Goal: Information Seeking & Learning: Find specific fact

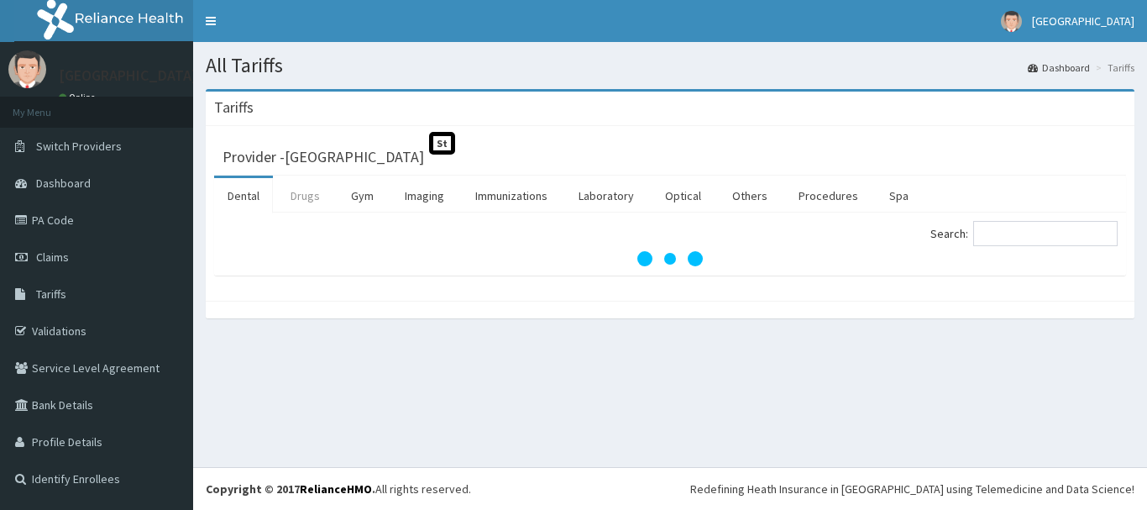
click at [298, 202] on link "Drugs" at bounding box center [305, 195] width 56 height 35
click at [1004, 227] on input "Search:" at bounding box center [1046, 233] width 144 height 25
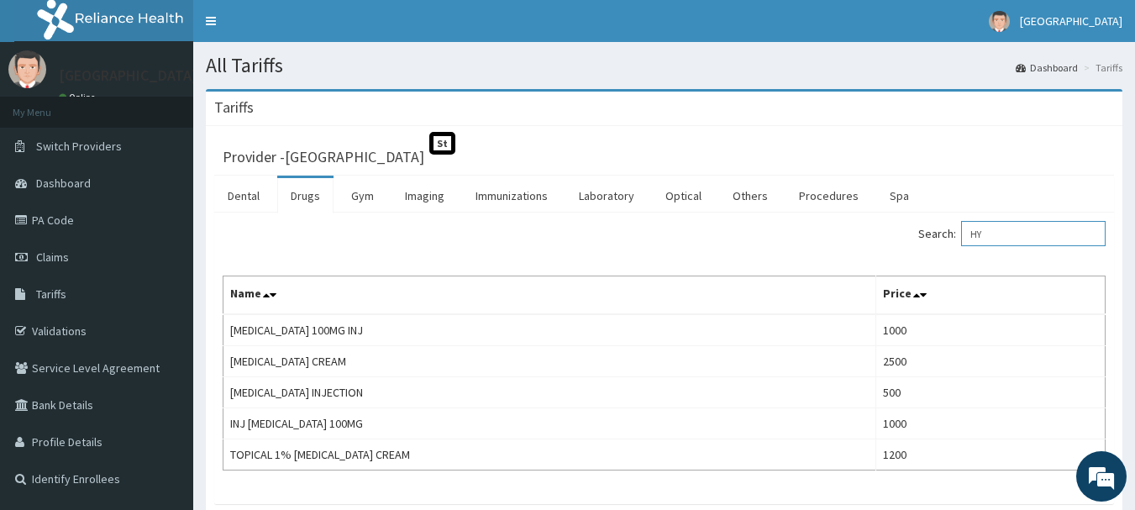
type input "H"
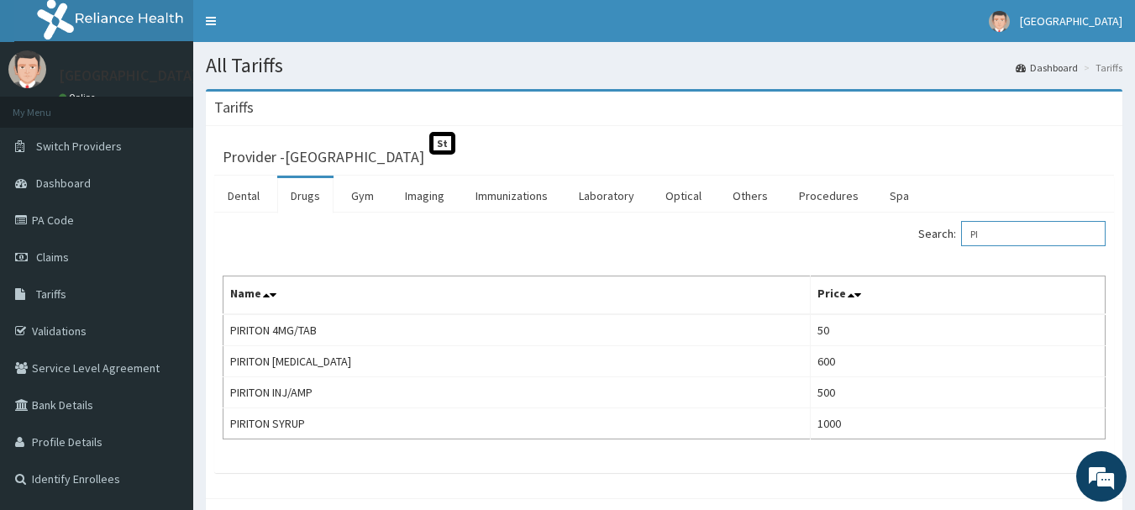
type input "P"
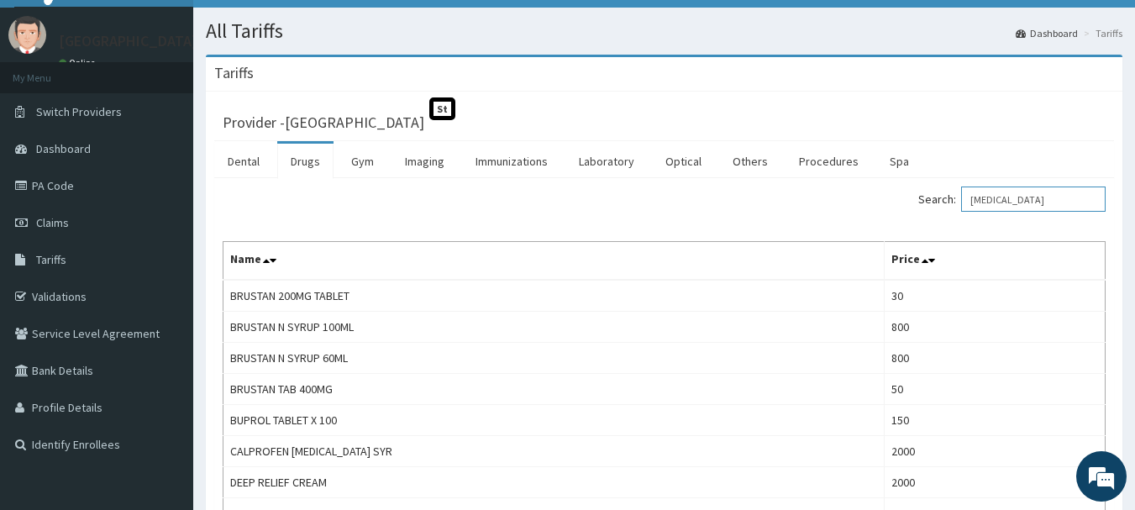
scroll to position [28, 0]
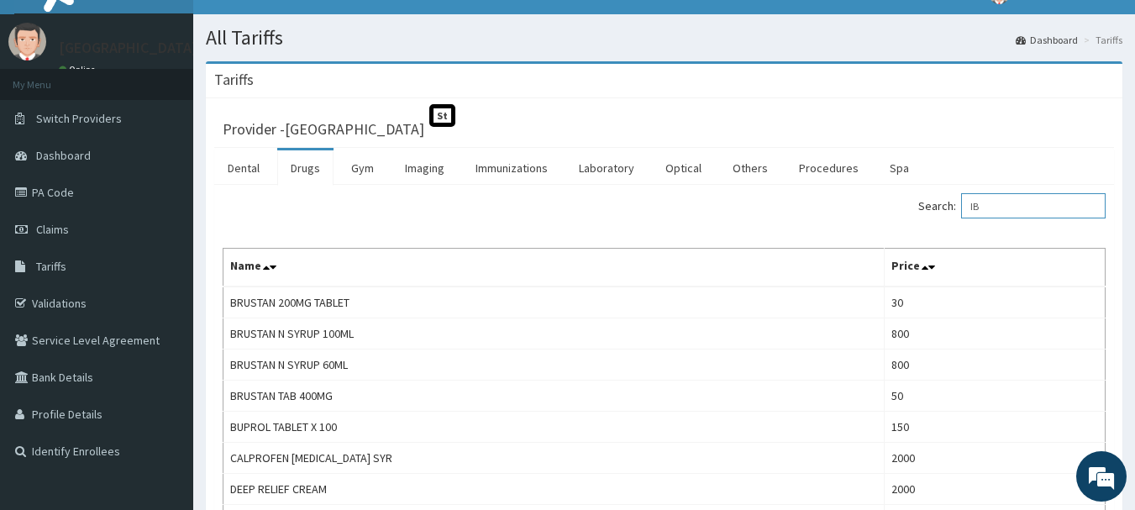
type input "I"
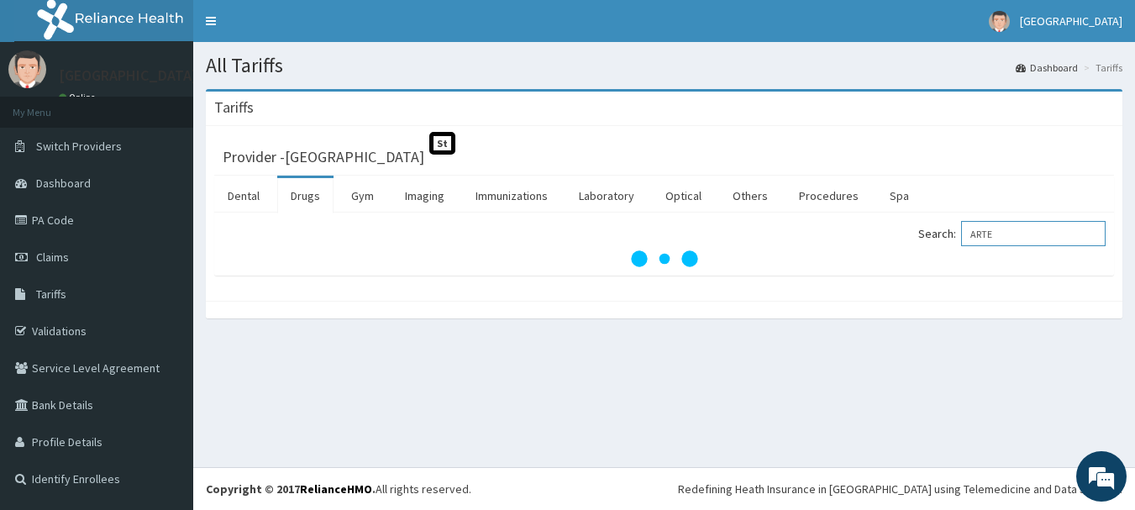
scroll to position [0, 0]
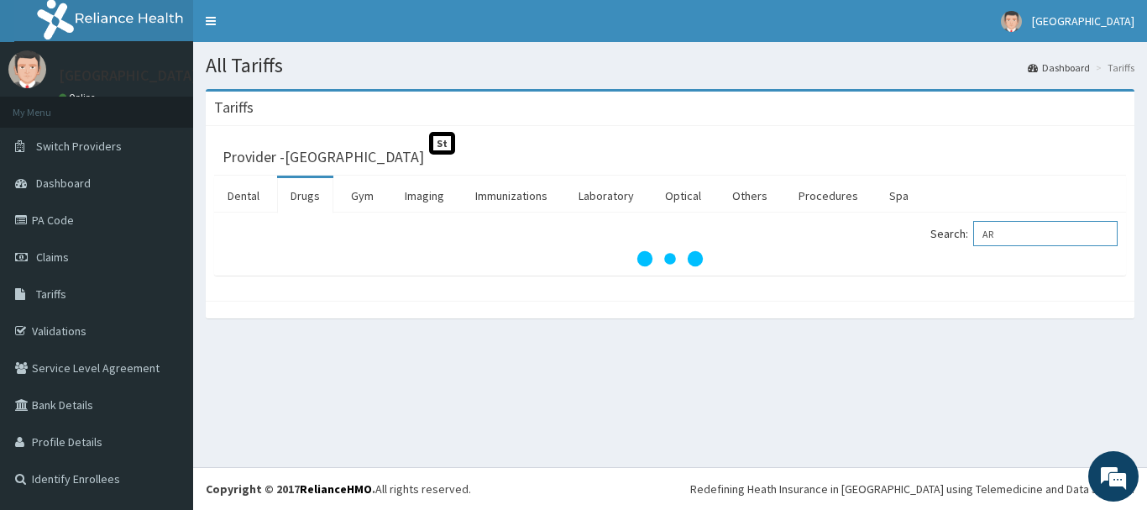
type input "A"
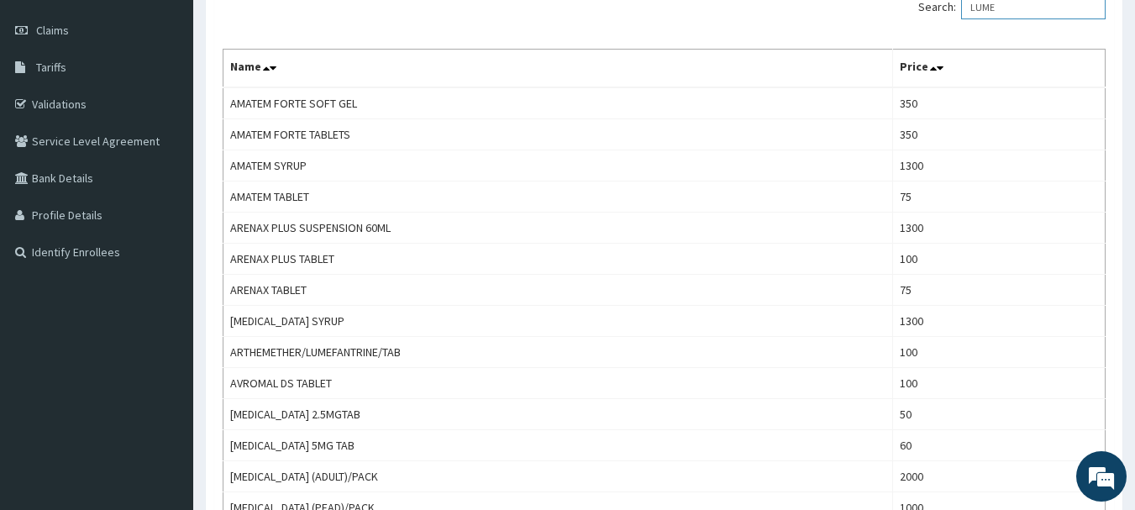
scroll to position [213, 0]
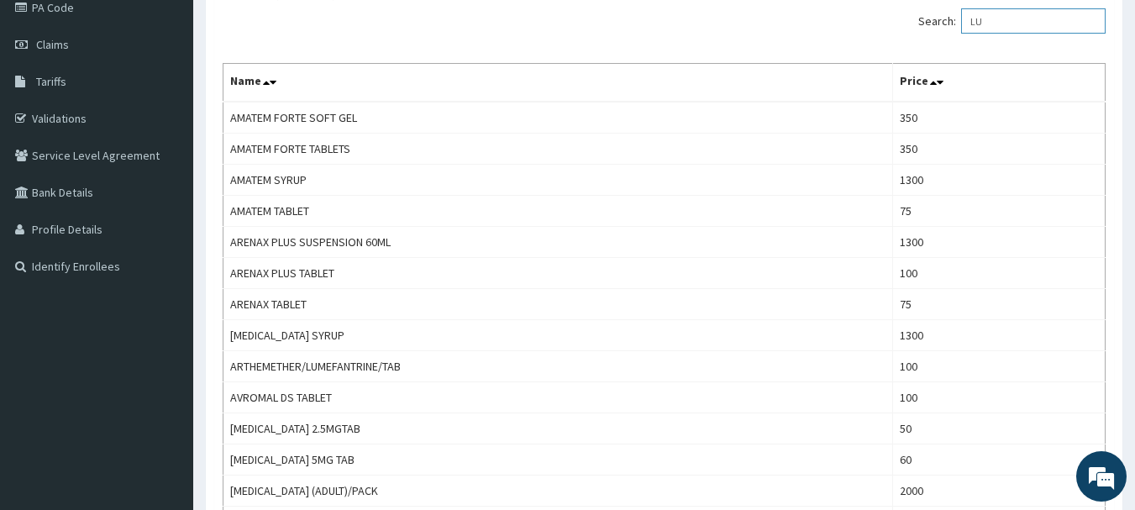
type input "L"
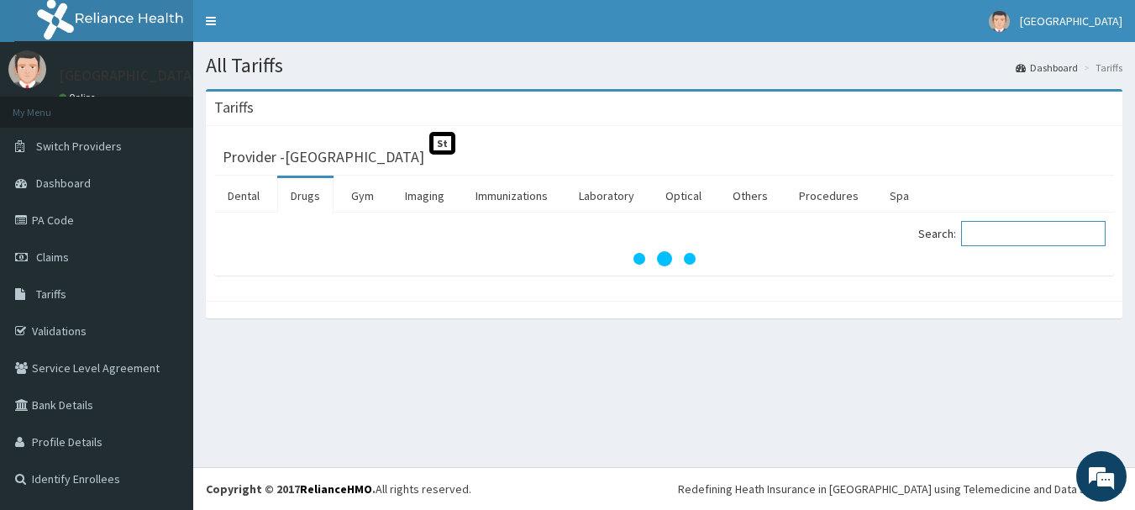
scroll to position [0, 0]
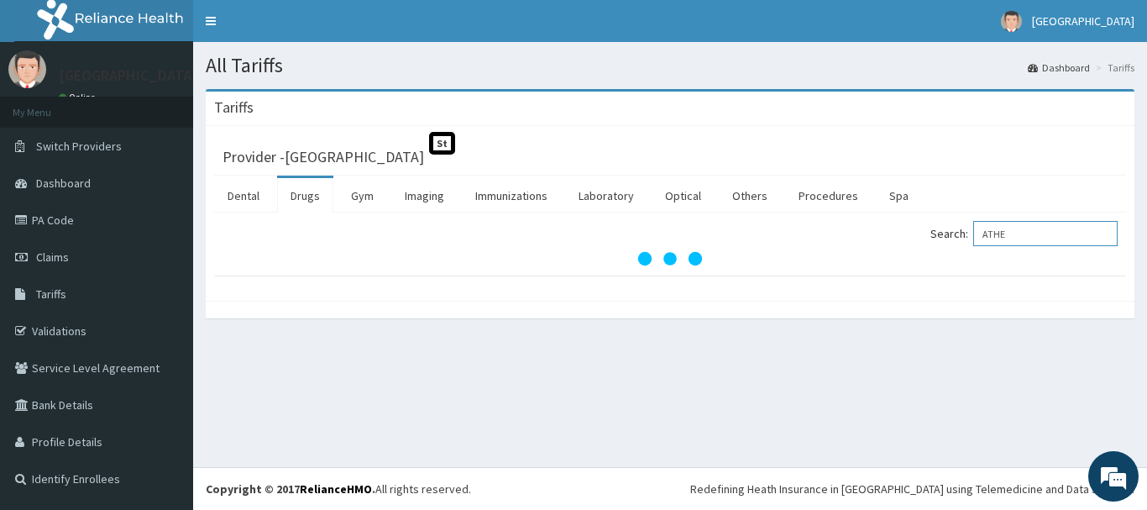
click at [1021, 232] on input "ATHE" at bounding box center [1046, 233] width 144 height 25
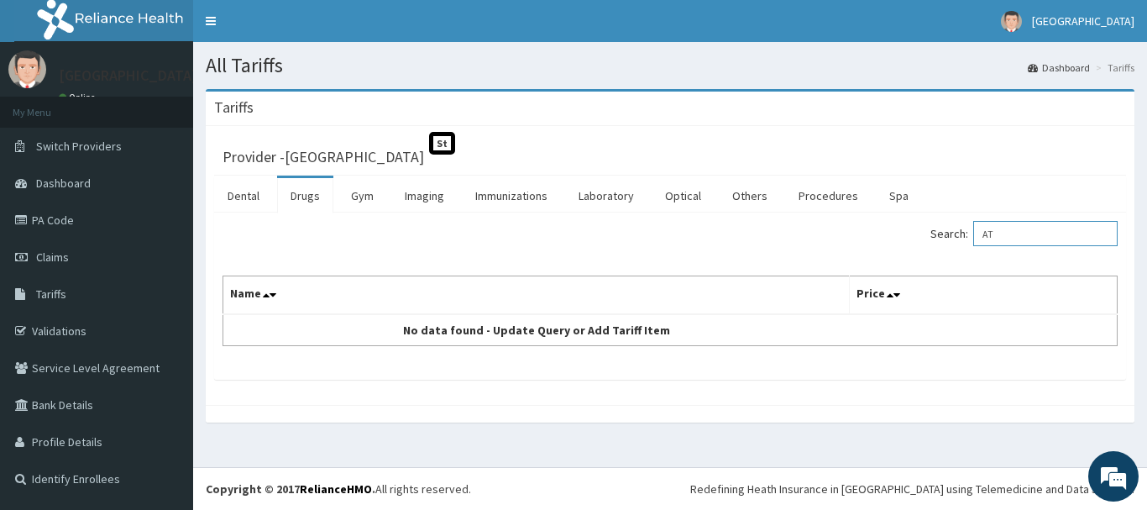
type input "A"
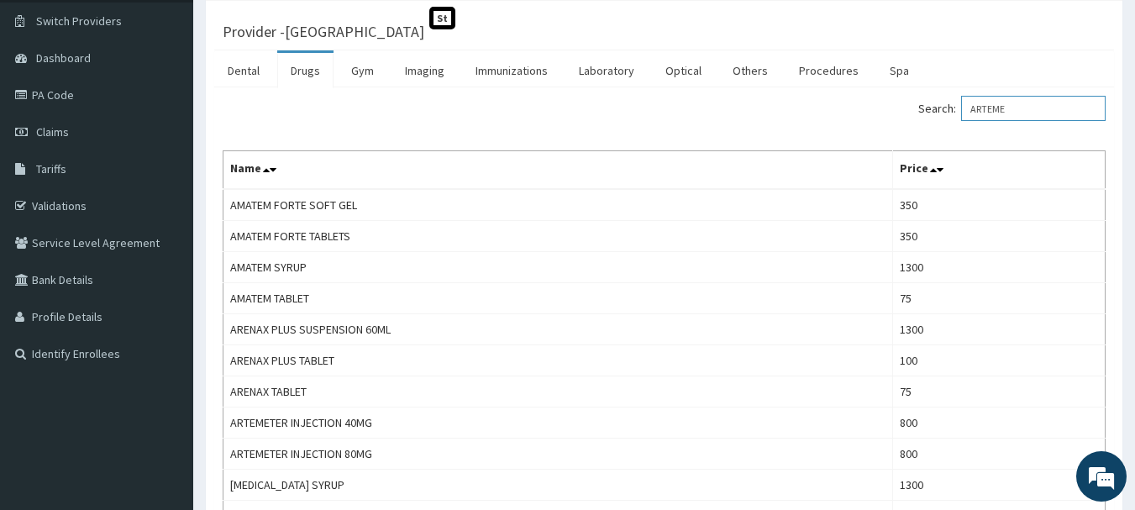
scroll to position [128, 0]
type input "ARTEME"
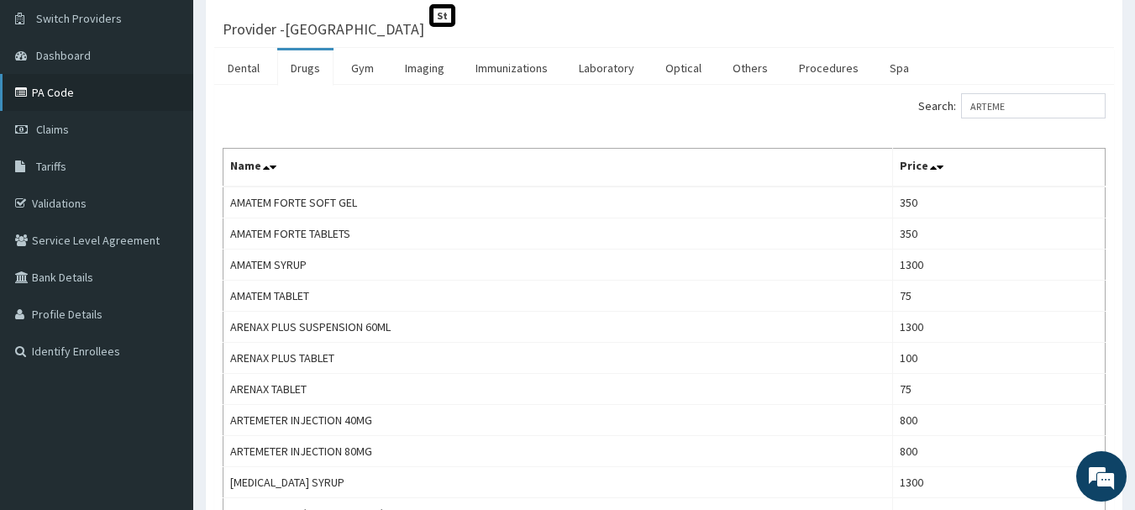
click at [87, 97] on link "PA Code" at bounding box center [96, 92] width 193 height 37
